Goal: Task Accomplishment & Management: Use online tool/utility

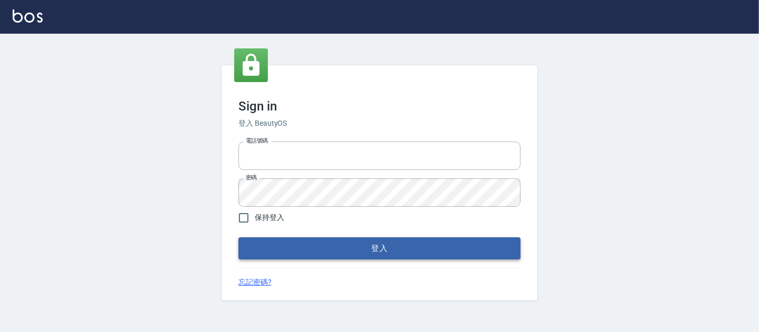
type input "0931911003"
drag, startPoint x: 388, startPoint y: 252, endPoint x: 390, endPoint y: 243, distance: 9.1
click at [389, 250] on button "登入" at bounding box center [380, 249] width 282 height 22
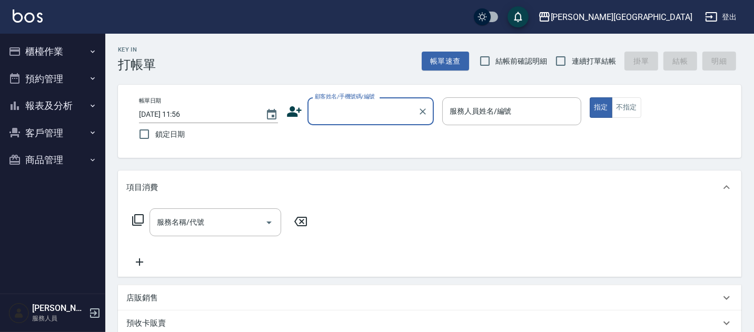
drag, startPoint x: 476, startPoint y: 66, endPoint x: 512, endPoint y: 58, distance: 37.2
click at [481, 66] on input "結帳前確認明細" at bounding box center [485, 61] width 22 height 22
checkbox input "true"
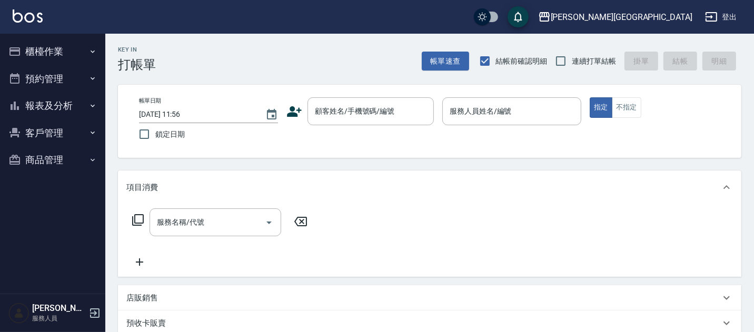
drag, startPoint x: 556, startPoint y: 60, endPoint x: 454, endPoint y: 78, distance: 103.2
click at [557, 61] on input "連續打單結帳" at bounding box center [561, 61] width 22 height 22
checkbox input "true"
click at [45, 51] on button "櫃檯作業" at bounding box center [52, 51] width 97 height 27
